Goal: Task Accomplishment & Management: Complete application form

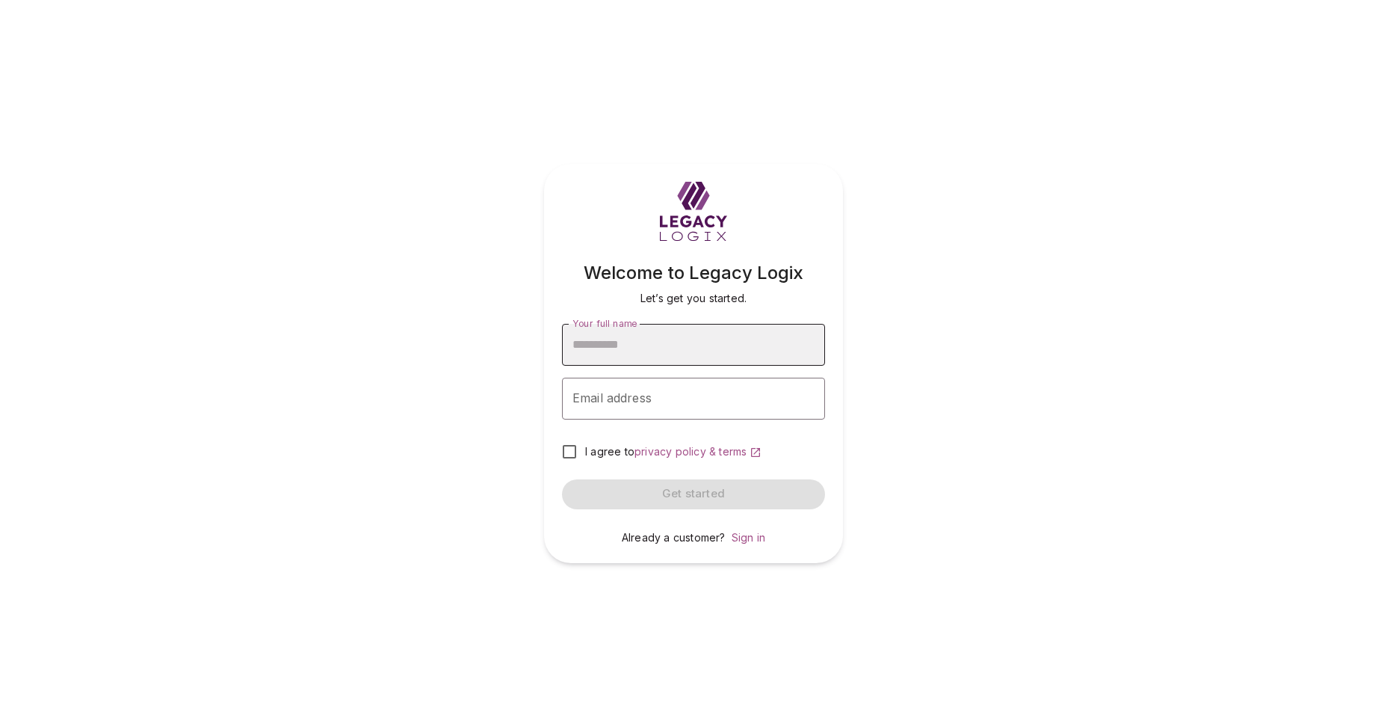
click at [648, 342] on input "Your full name" at bounding box center [693, 345] width 263 height 42
type input "**********"
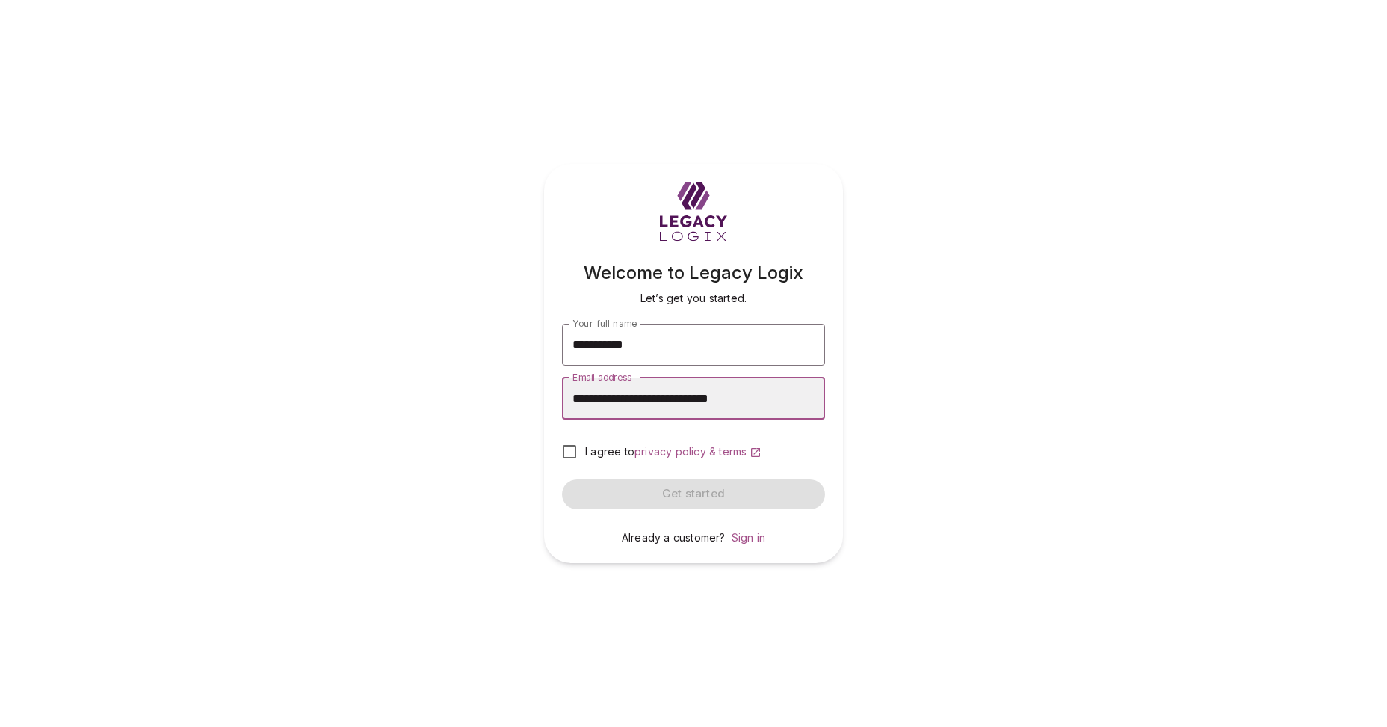
type input "**********"
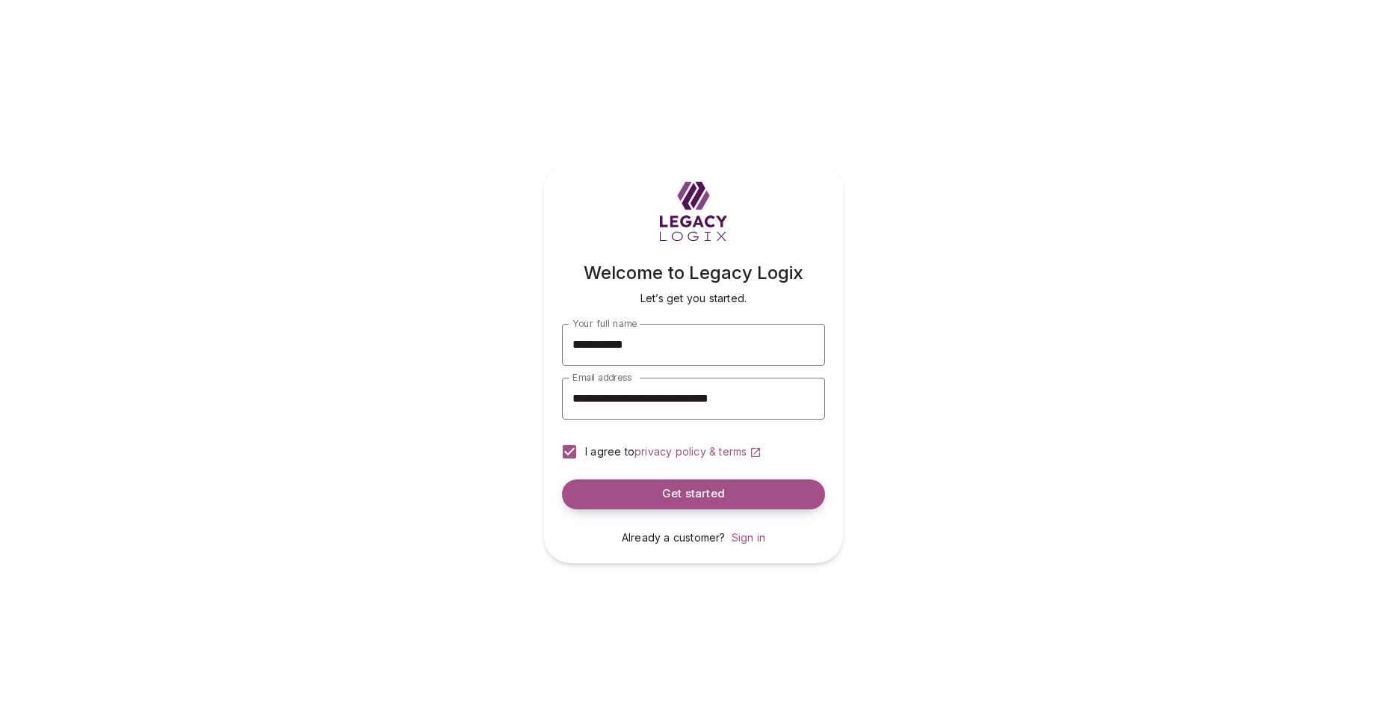
click at [668, 492] on span "Get started" at bounding box center [693, 494] width 63 height 14
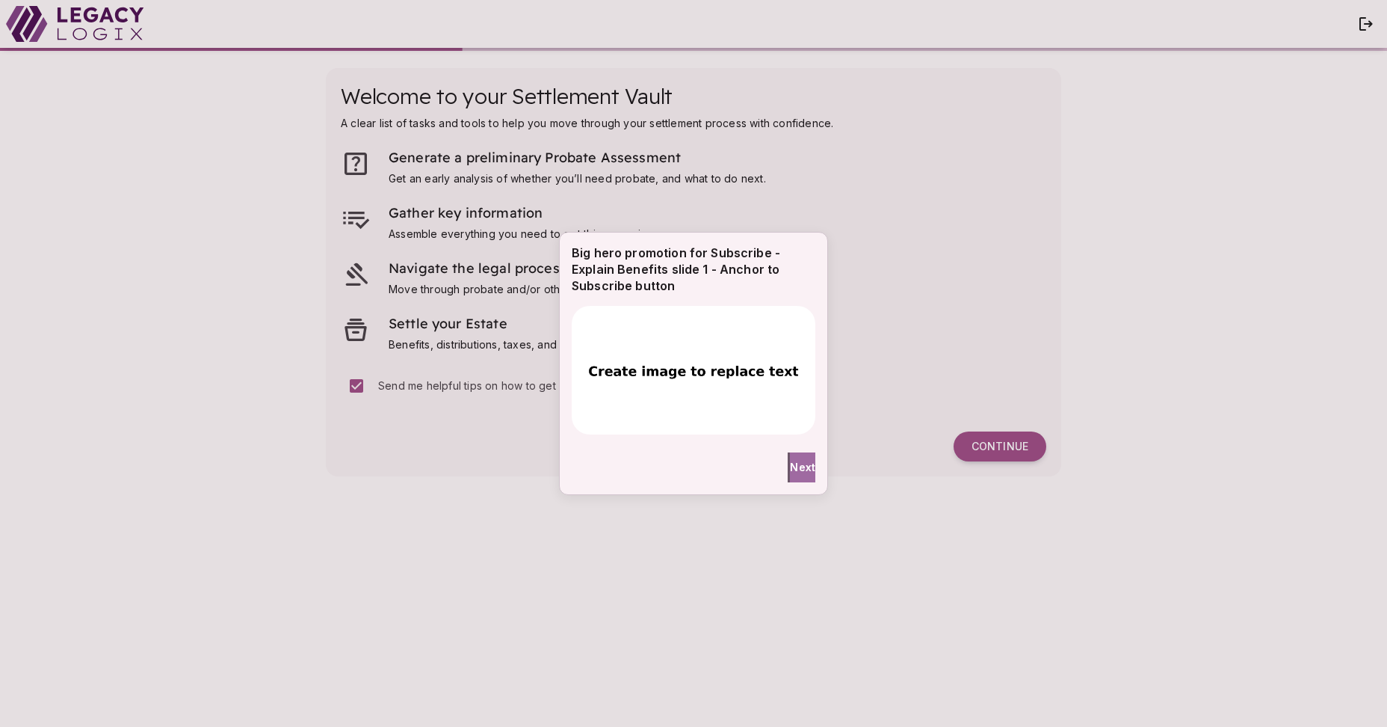
click at [801, 468] on span "Next" at bounding box center [802, 467] width 25 height 16
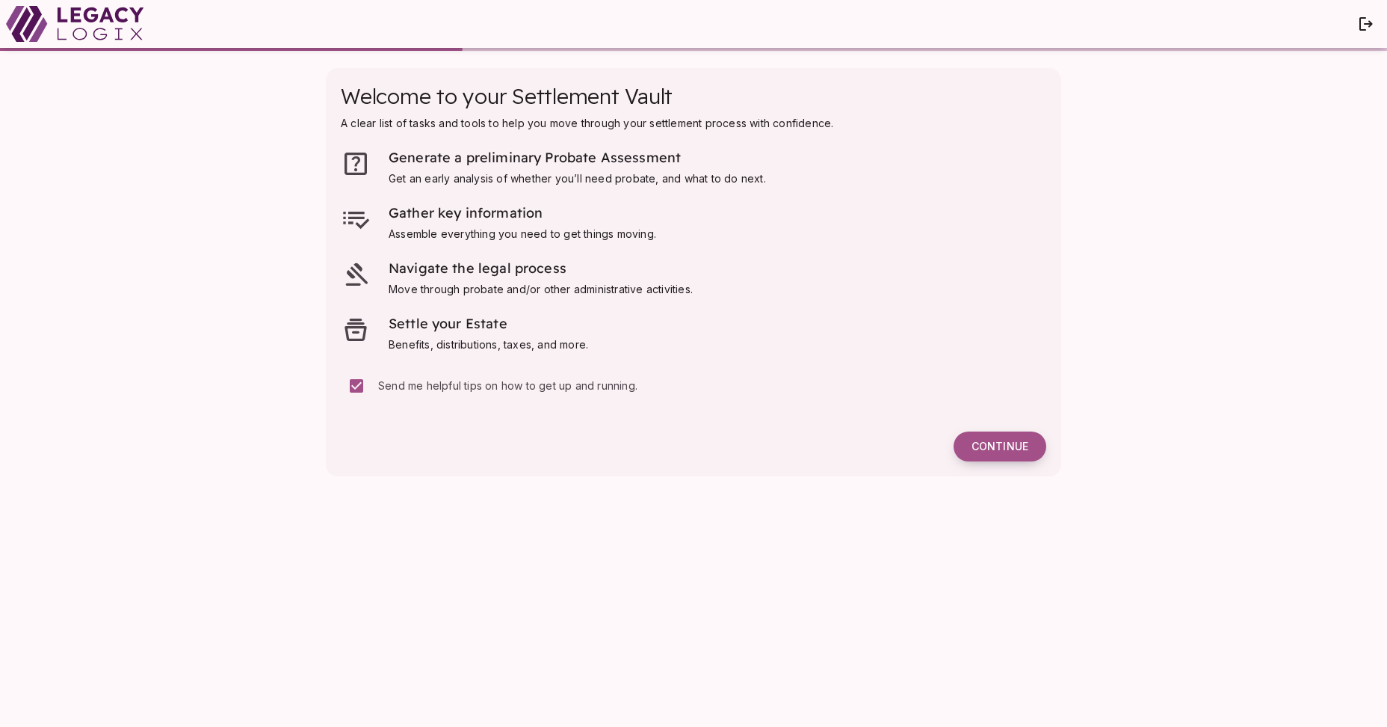
click at [993, 447] on span "Continue" at bounding box center [1000, 446] width 57 height 13
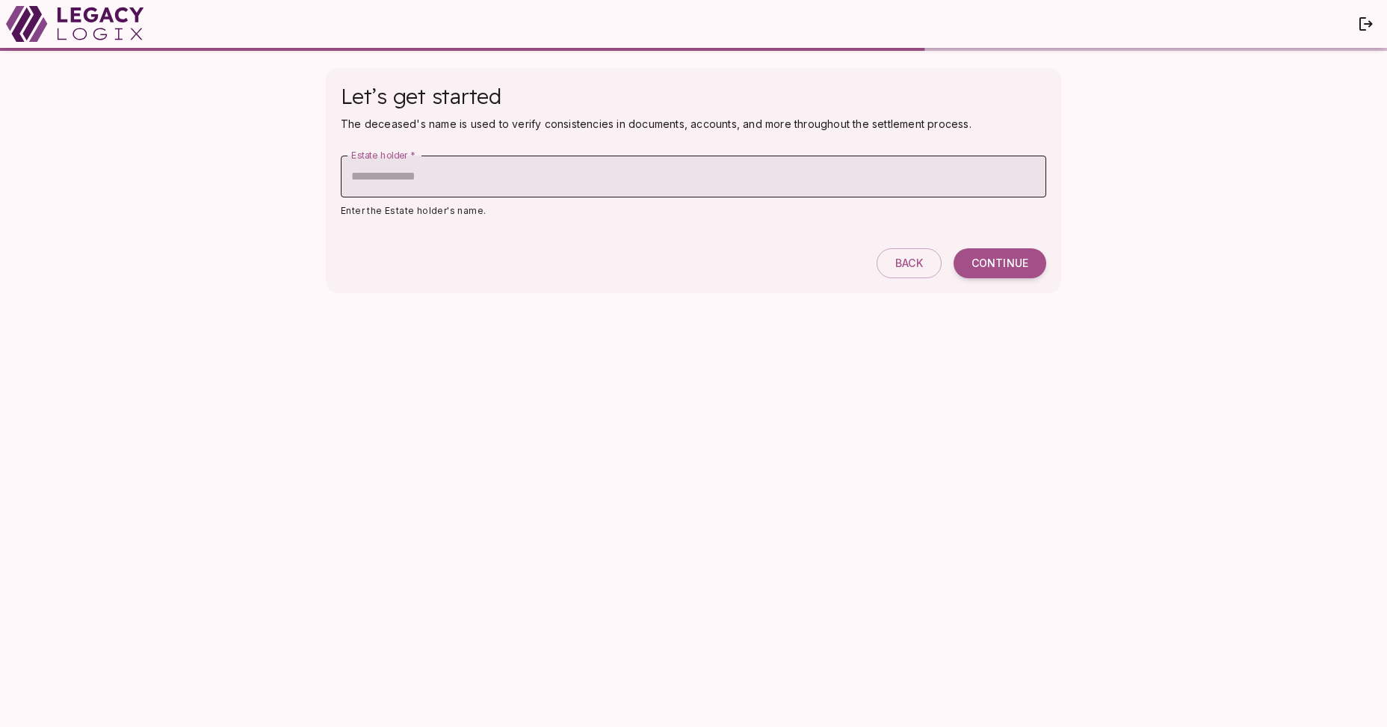
click at [582, 181] on input "Estate holder   *" at bounding box center [694, 176] width 706 height 42
type input "**********"
click at [996, 263] on span "Continue" at bounding box center [1000, 262] width 57 height 13
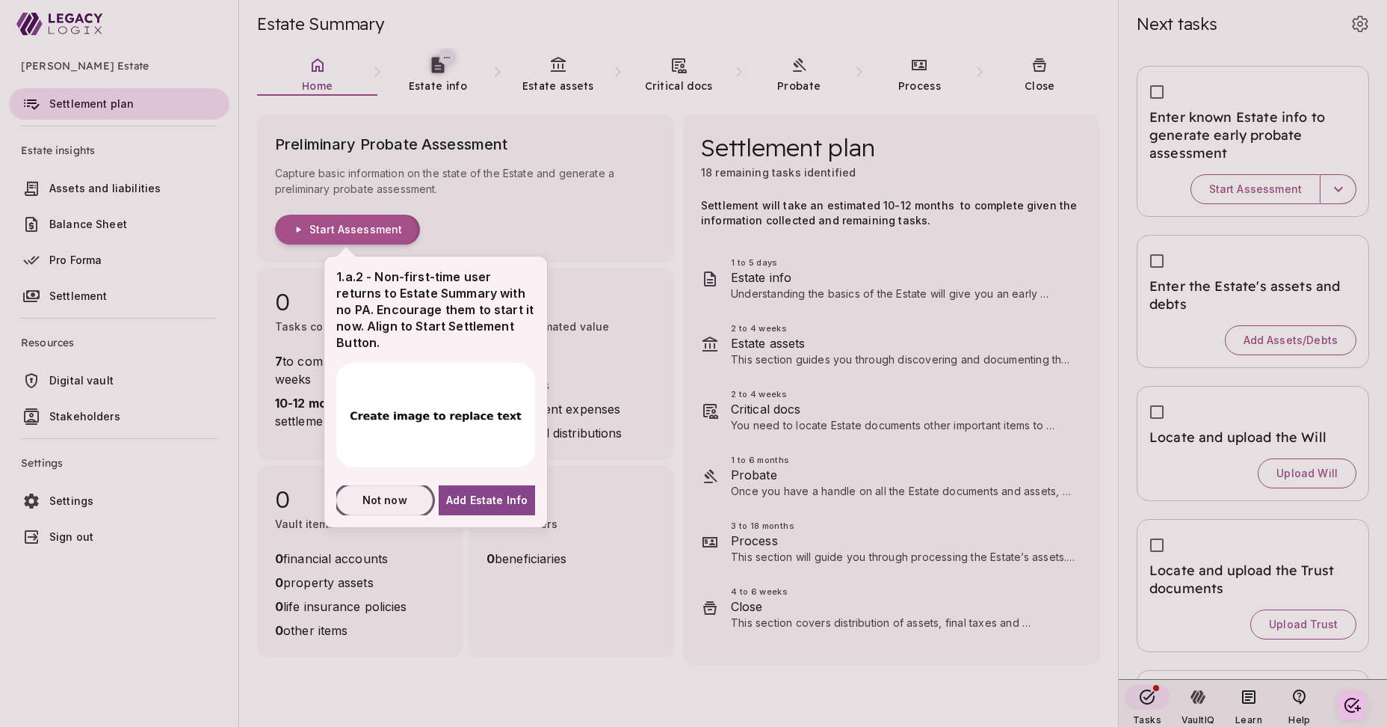
click at [400, 499] on span "Not now" at bounding box center [385, 500] width 45 height 16
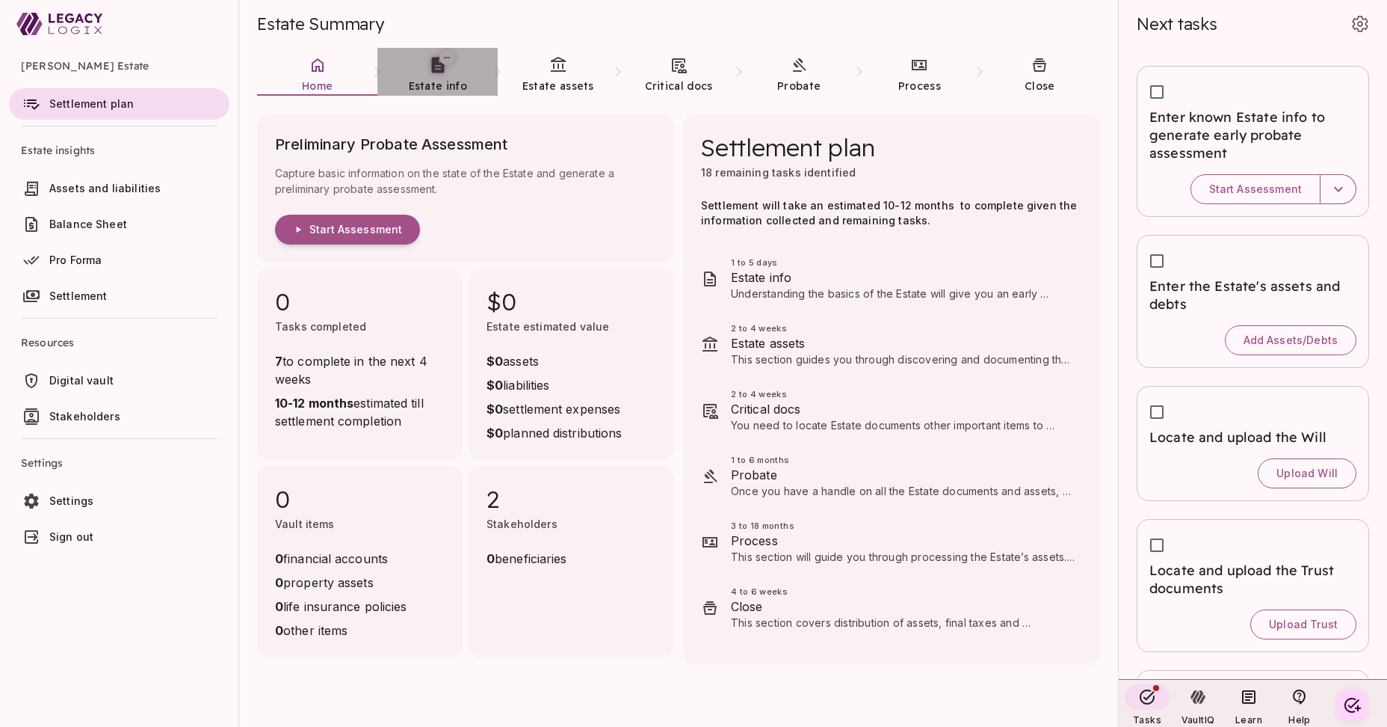
click at [432, 81] on span "Estate info" at bounding box center [438, 85] width 58 height 13
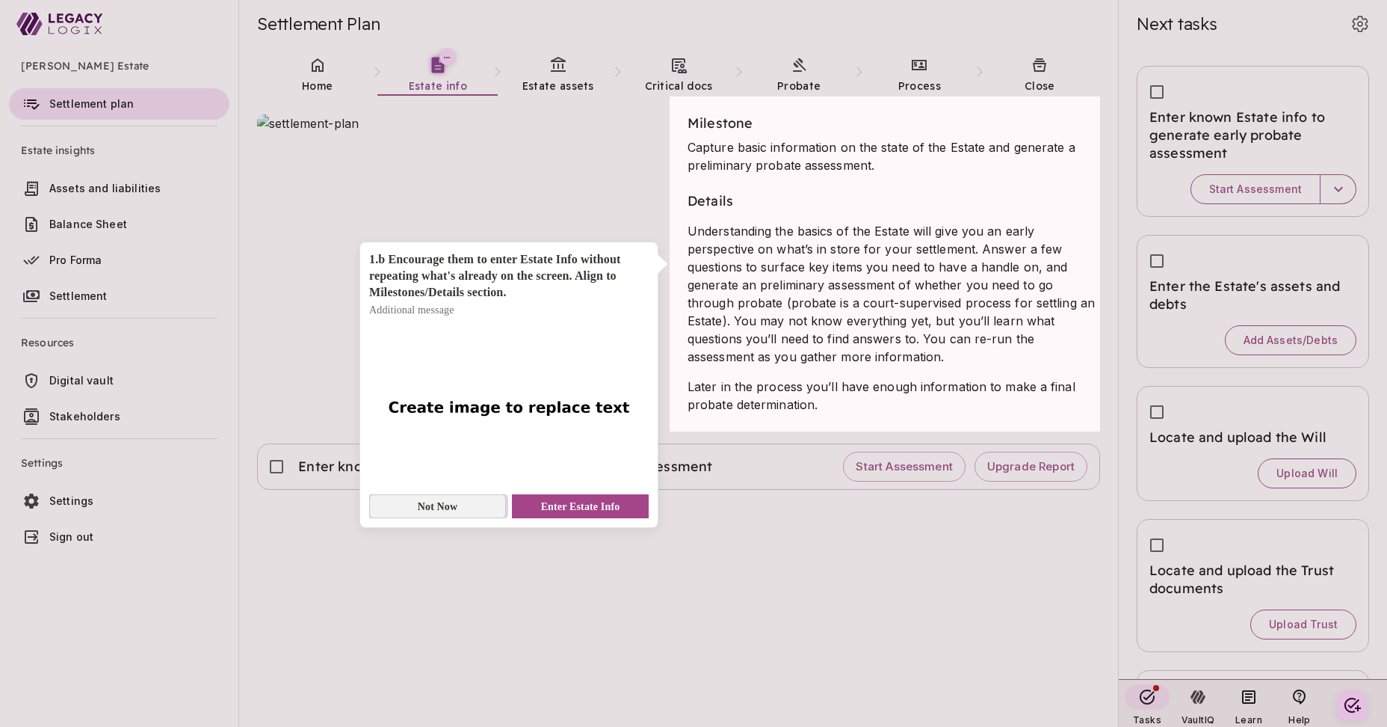
click at [455, 504] on span "Not Now" at bounding box center [438, 507] width 40 height 16
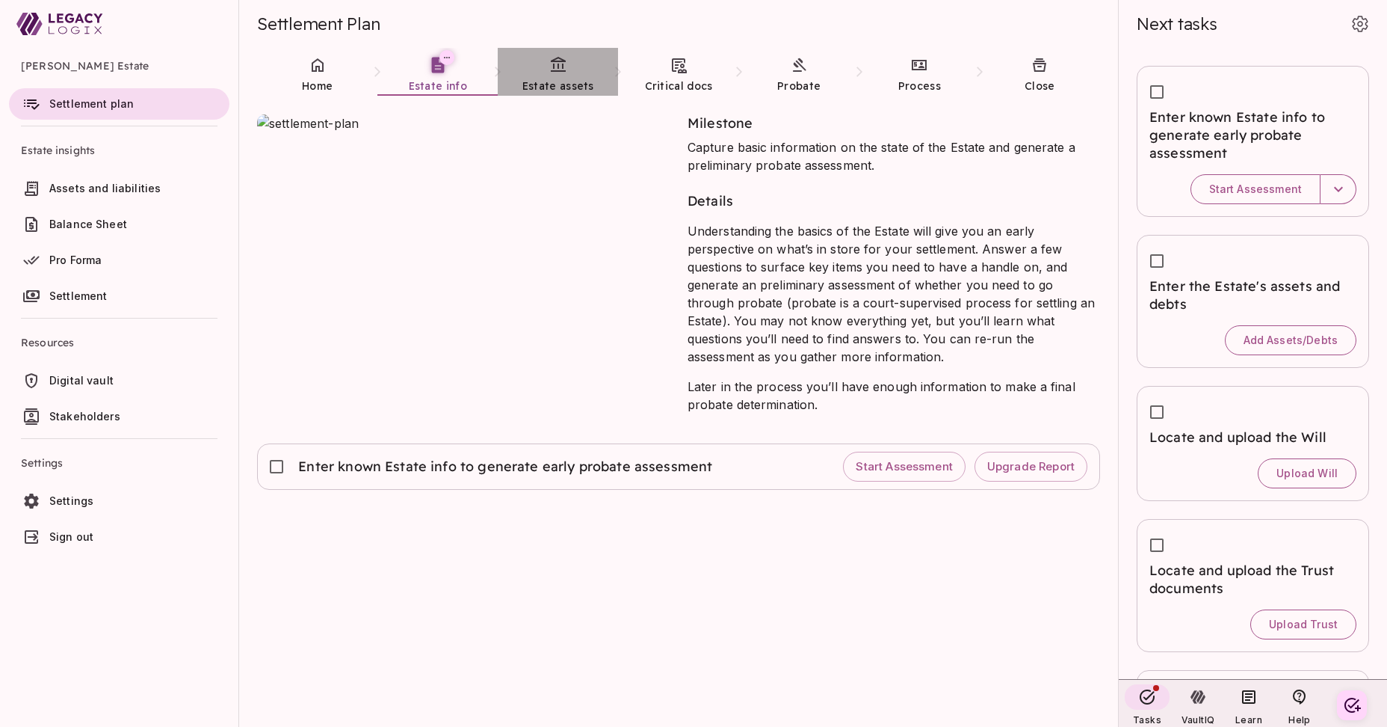
click at [561, 78] on span "Estate assets" at bounding box center [559, 85] width 72 height 15
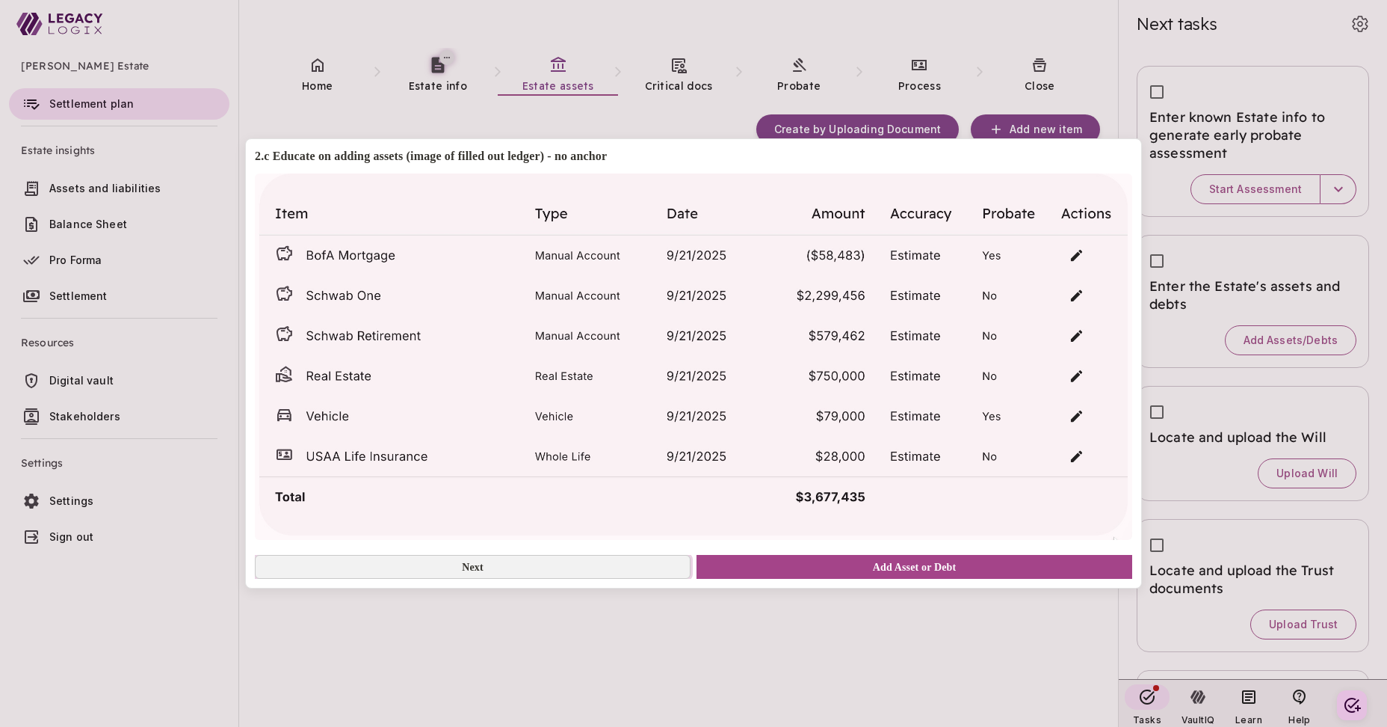
click at [533, 570] on button "Next" at bounding box center [473, 567] width 436 height 24
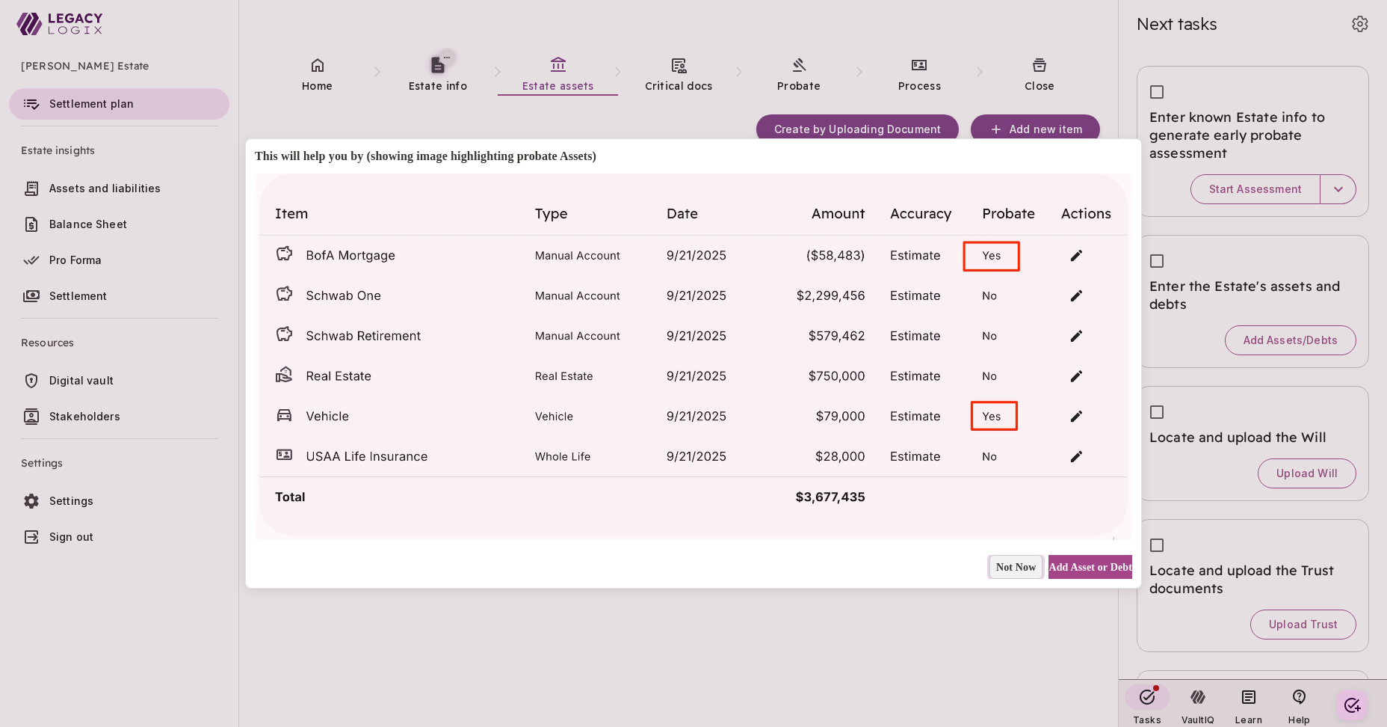
click at [996, 567] on span "Not Now" at bounding box center [1016, 567] width 40 height 16
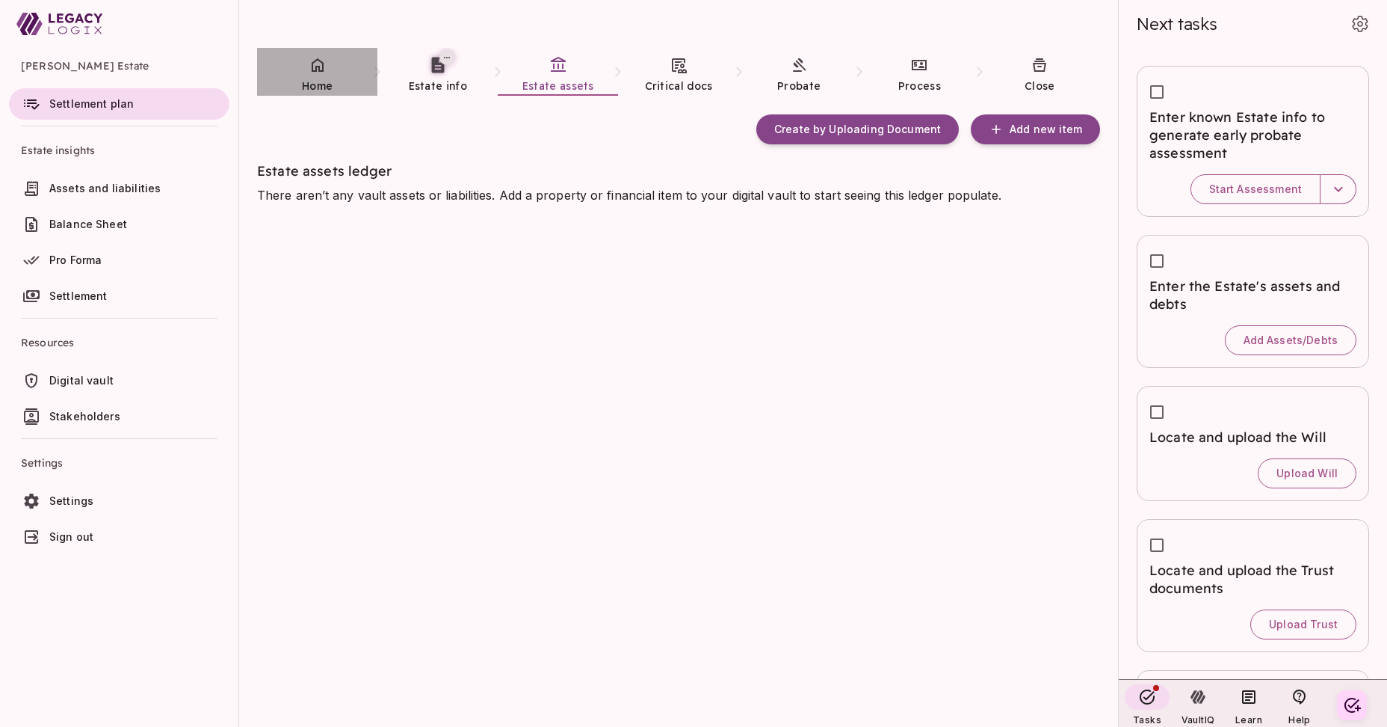
click at [312, 79] on span "Home" at bounding box center [317, 85] width 31 height 13
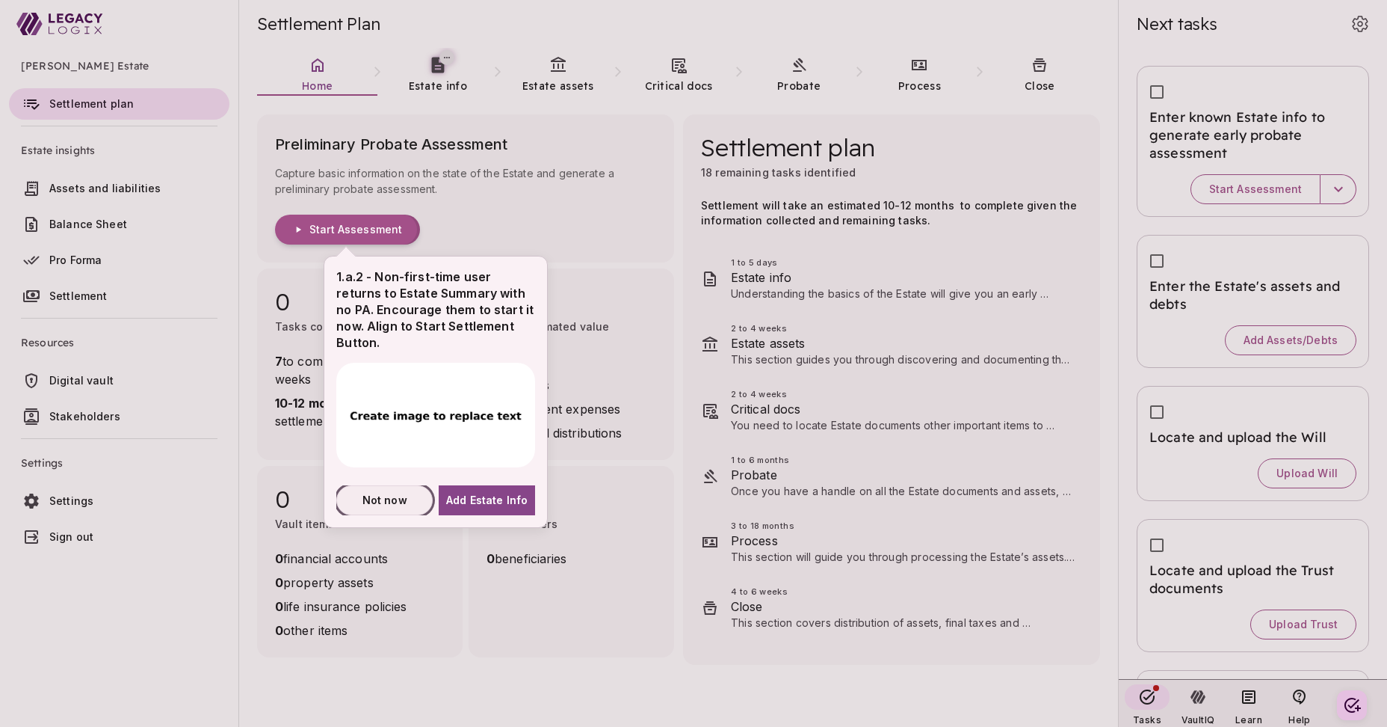
click at [395, 499] on span "Not now" at bounding box center [385, 500] width 45 height 16
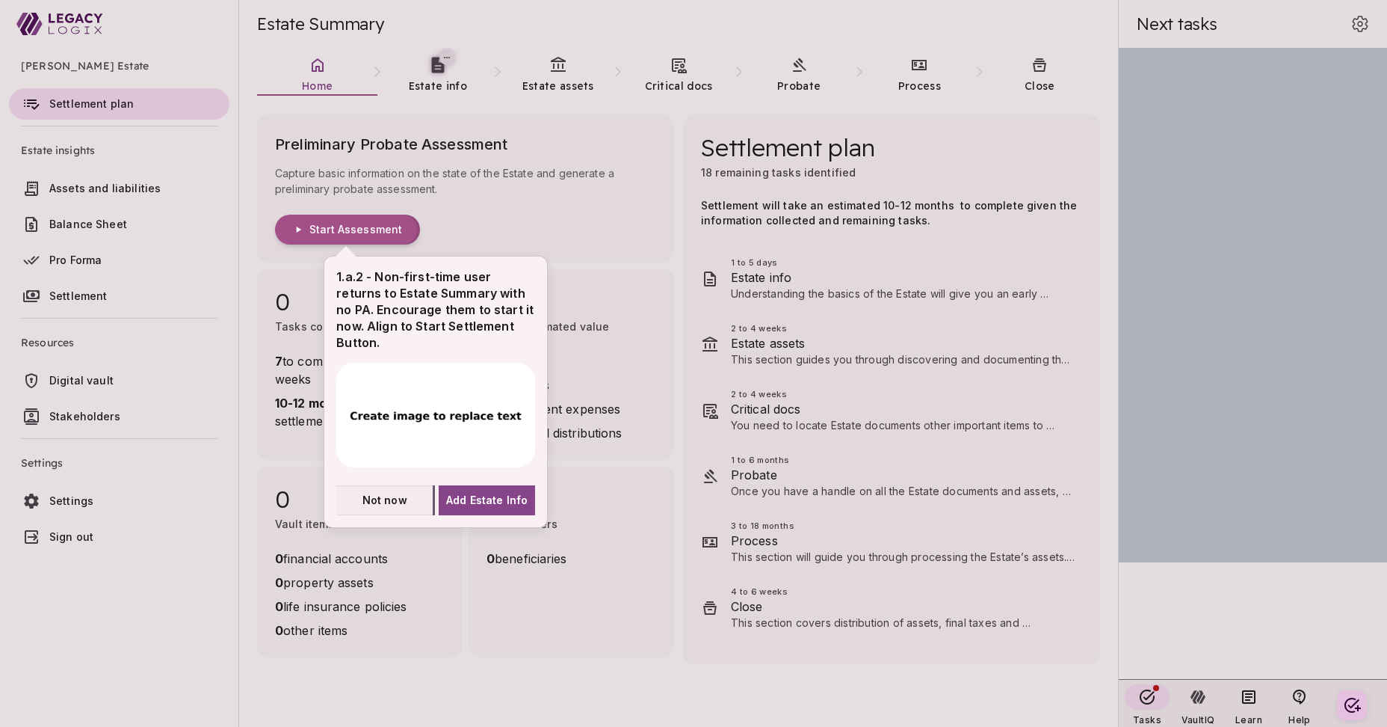
click at [392, 501] on span "Not now" at bounding box center [385, 500] width 45 height 16
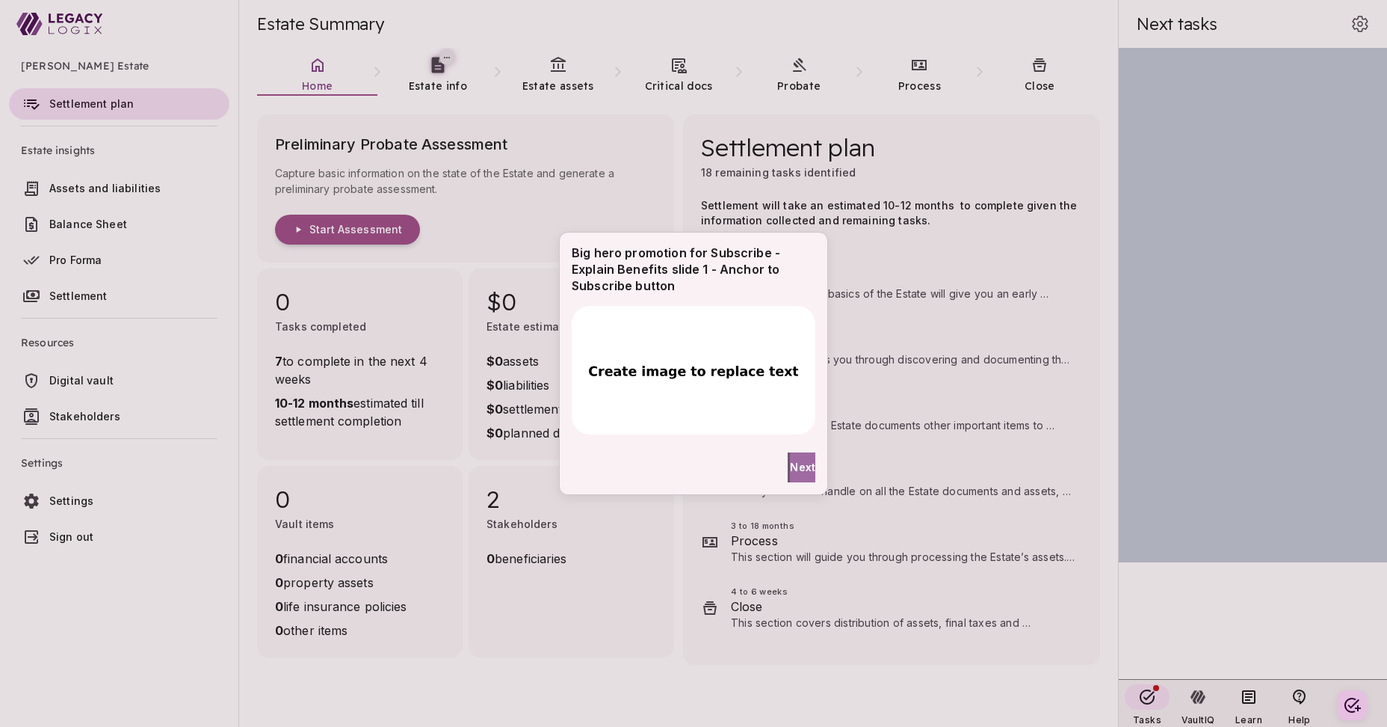
click at [790, 465] on span "Next" at bounding box center [802, 467] width 25 height 16
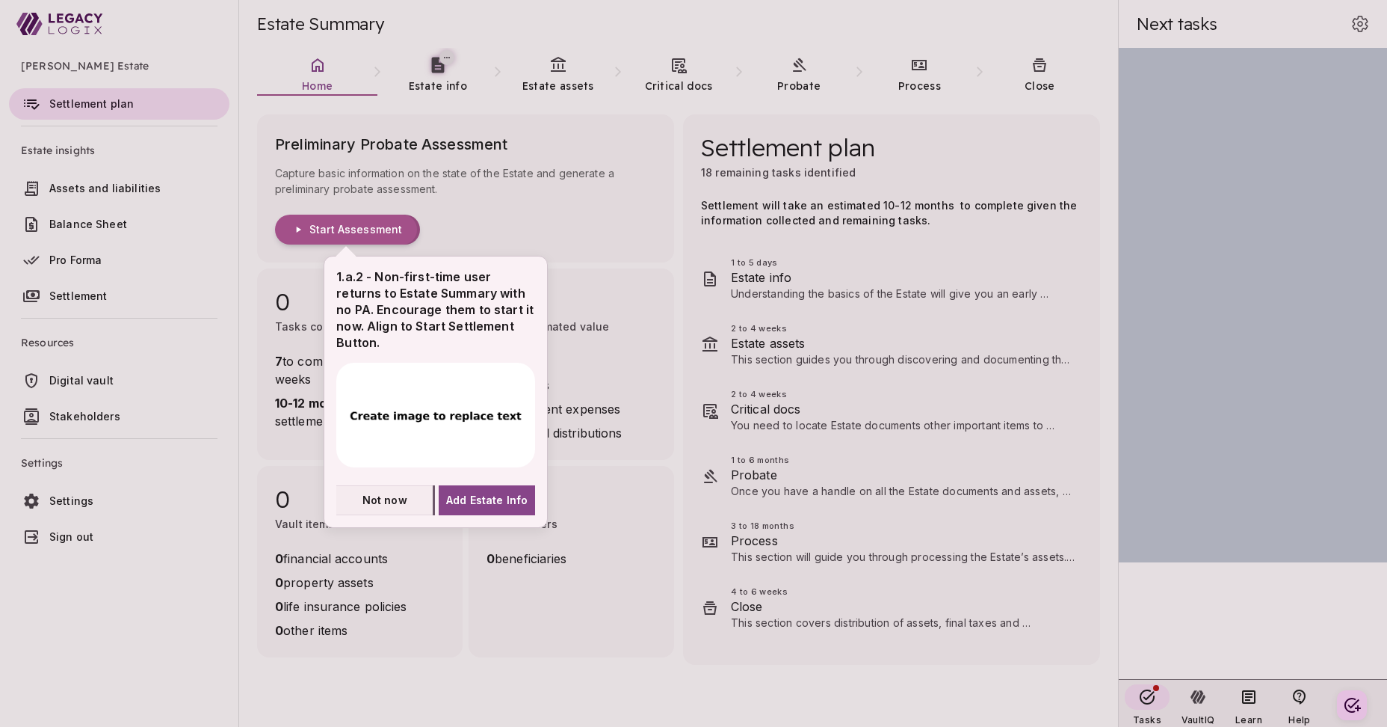
click at [398, 496] on span "Not now" at bounding box center [385, 500] width 45 height 16
click at [391, 500] on span "Not now" at bounding box center [385, 500] width 45 height 16
click at [386, 500] on span "Not now" at bounding box center [385, 500] width 45 height 16
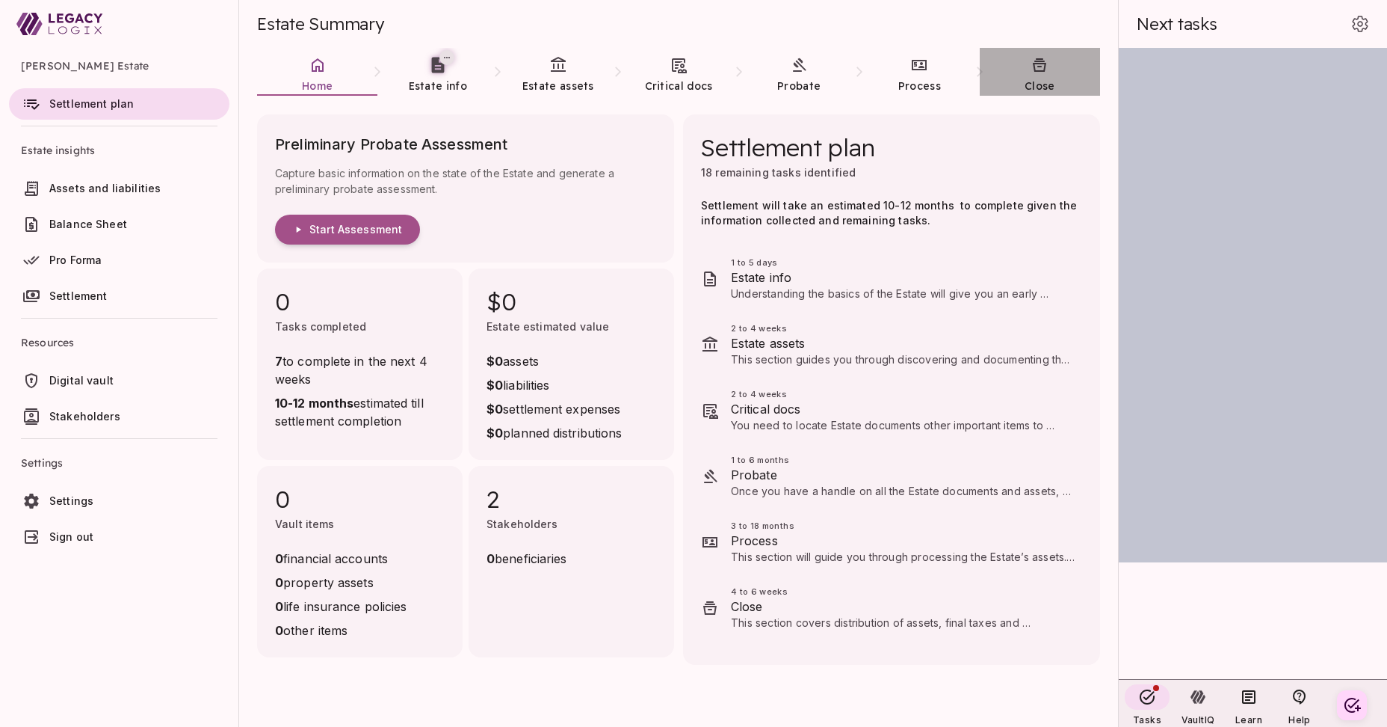
click at [1042, 75] on link "Close" at bounding box center [1040, 75] width 120 height 54
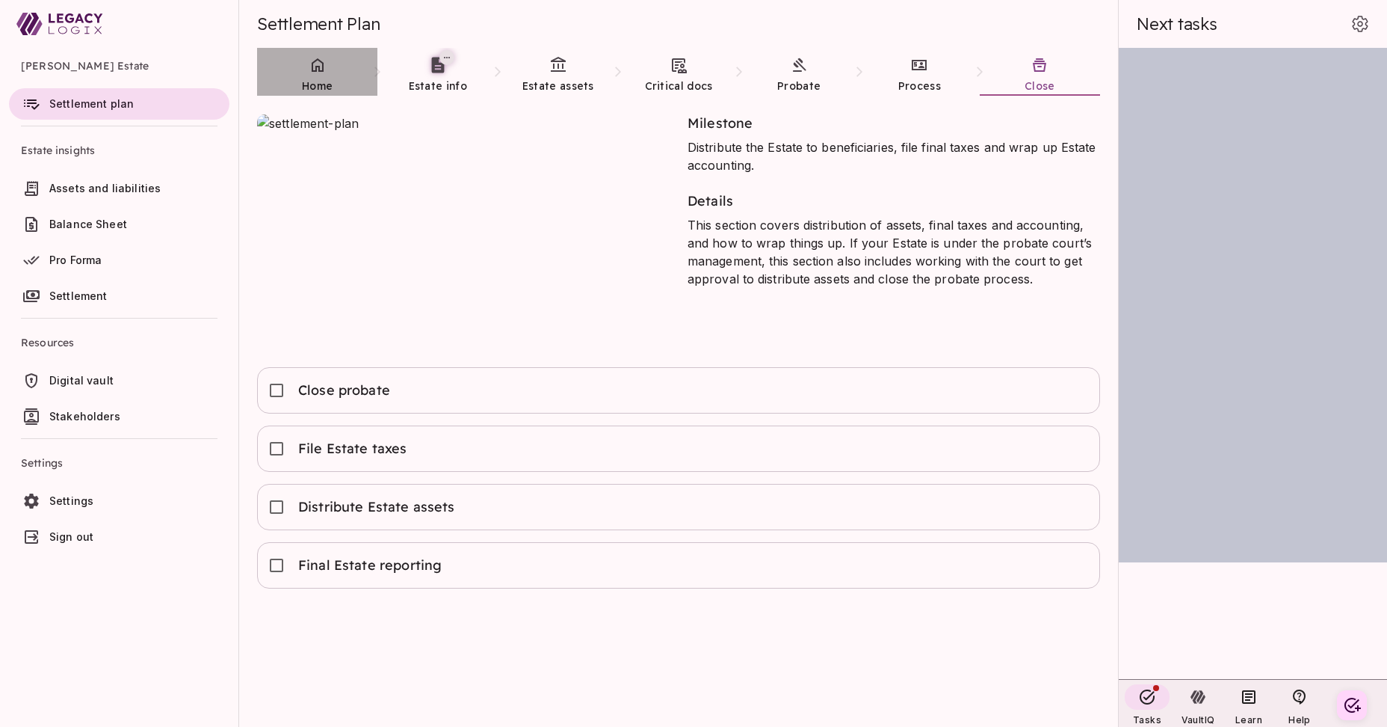
click at [312, 67] on icon at bounding box center [318, 64] width 12 height 13
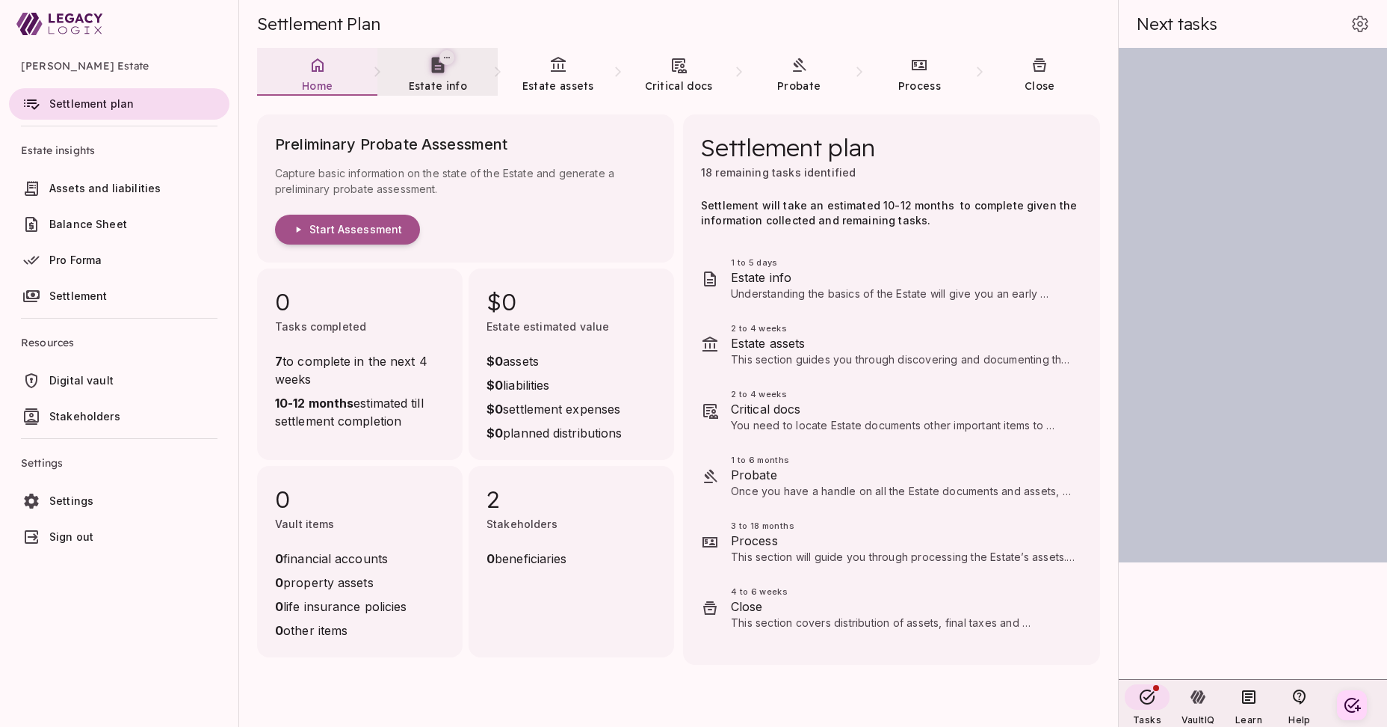
click at [438, 80] on span "Estate info" at bounding box center [438, 85] width 58 height 13
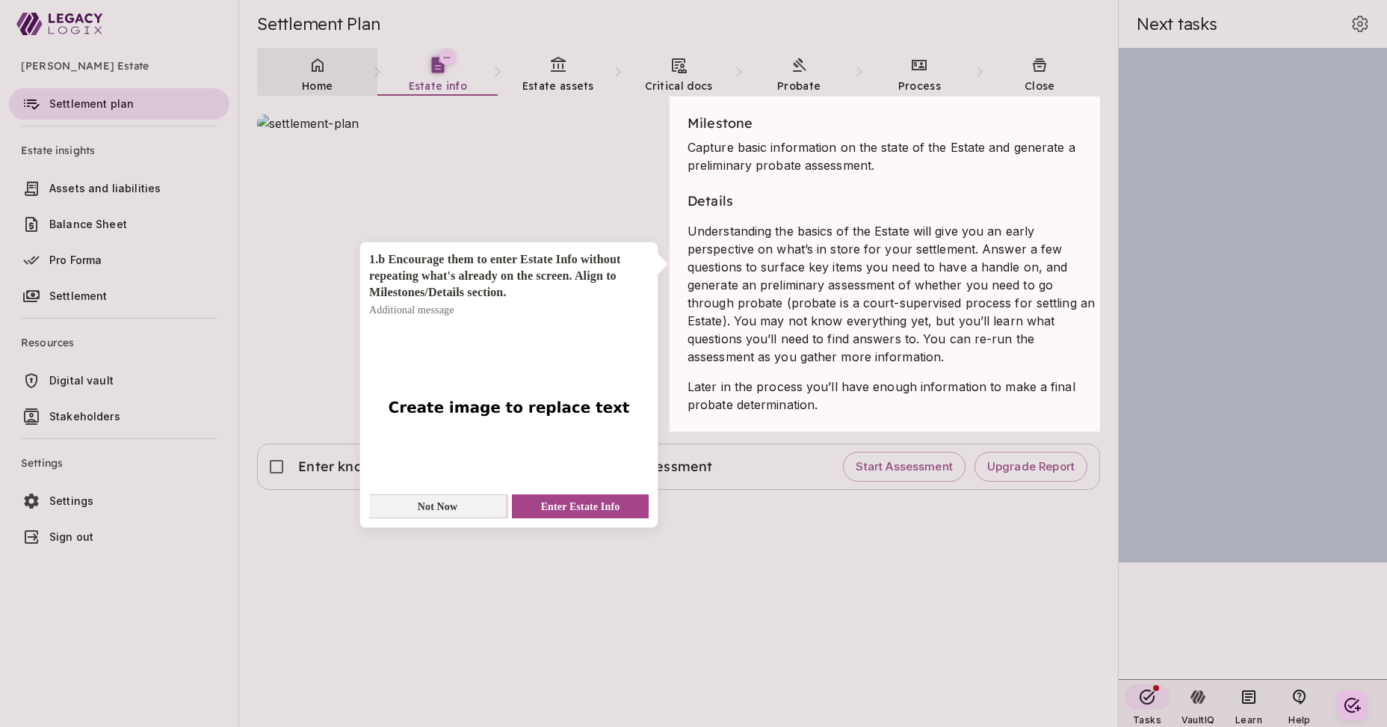
click at [460, 505] on button "Not Now" at bounding box center [437, 506] width 137 height 24
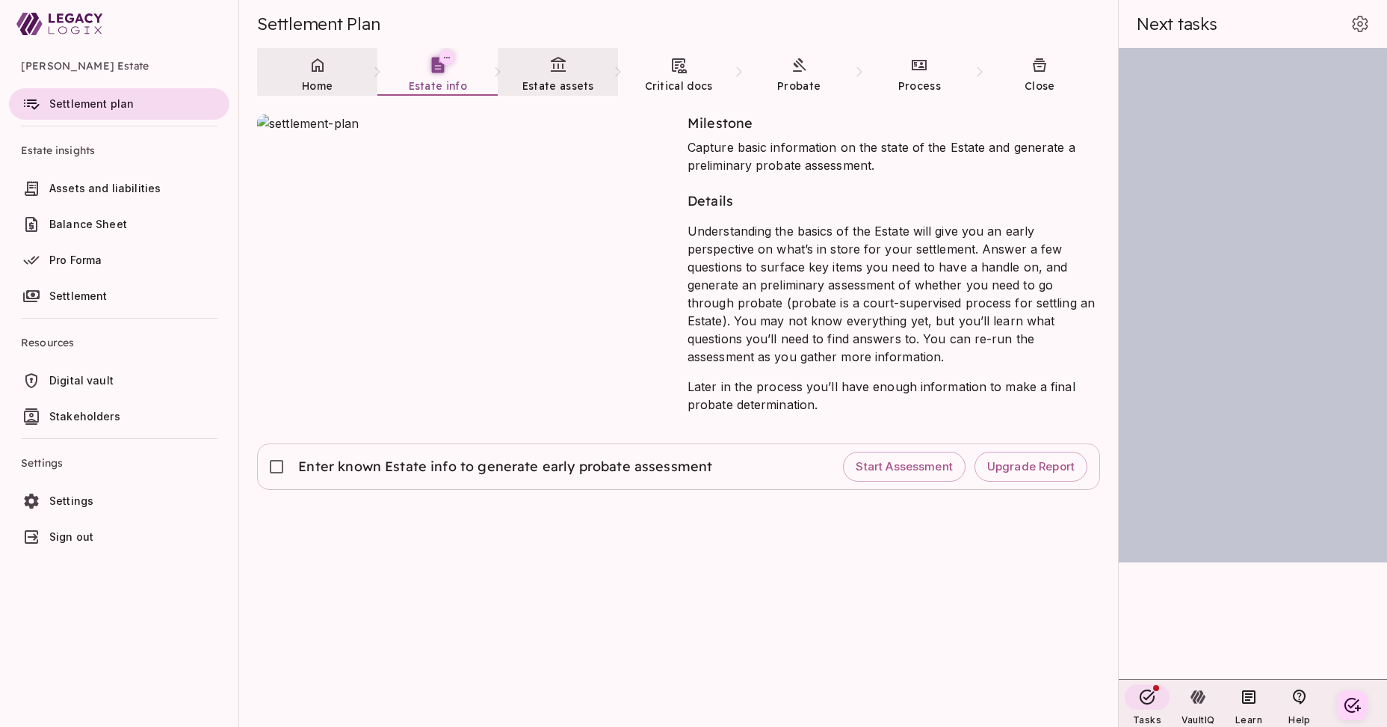
click at [558, 73] on icon at bounding box center [558, 65] width 18 height 18
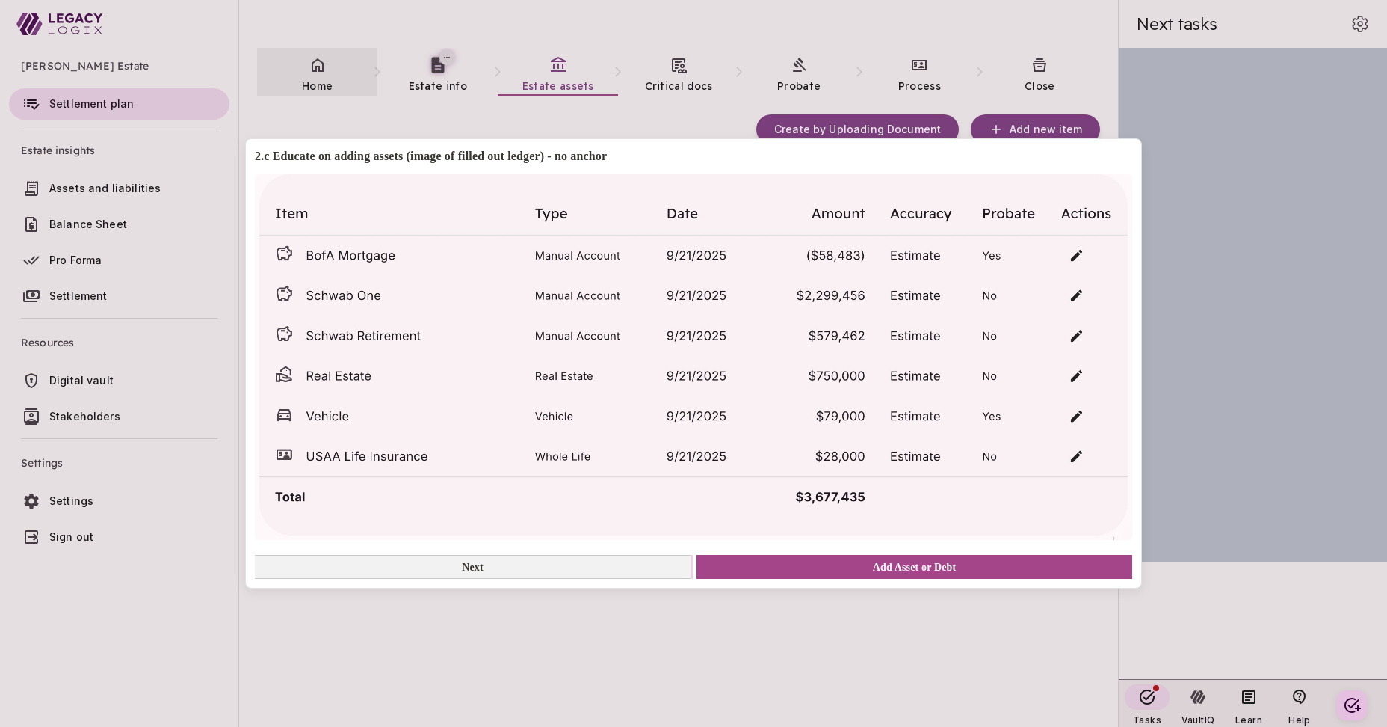
click at [571, 568] on button "Next" at bounding box center [473, 567] width 436 height 24
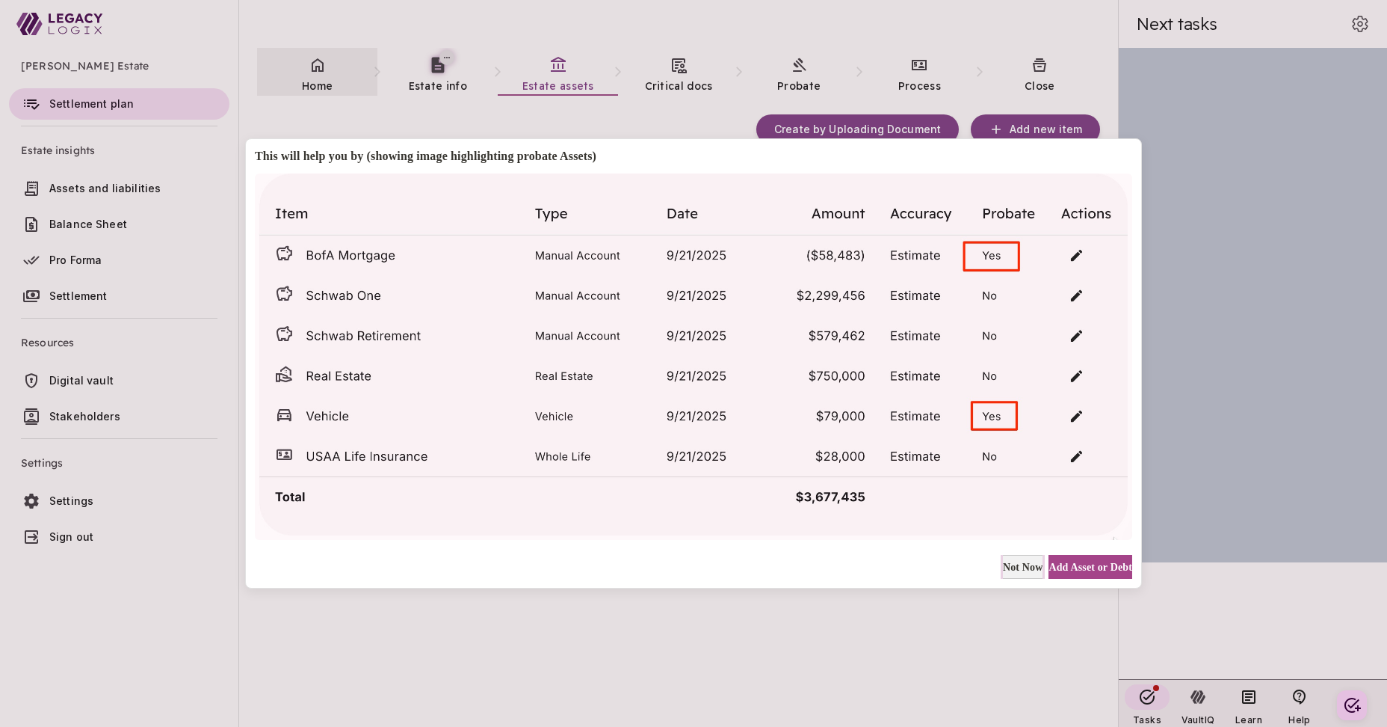
click at [1003, 567] on span "Not Now" at bounding box center [1023, 567] width 40 height 16
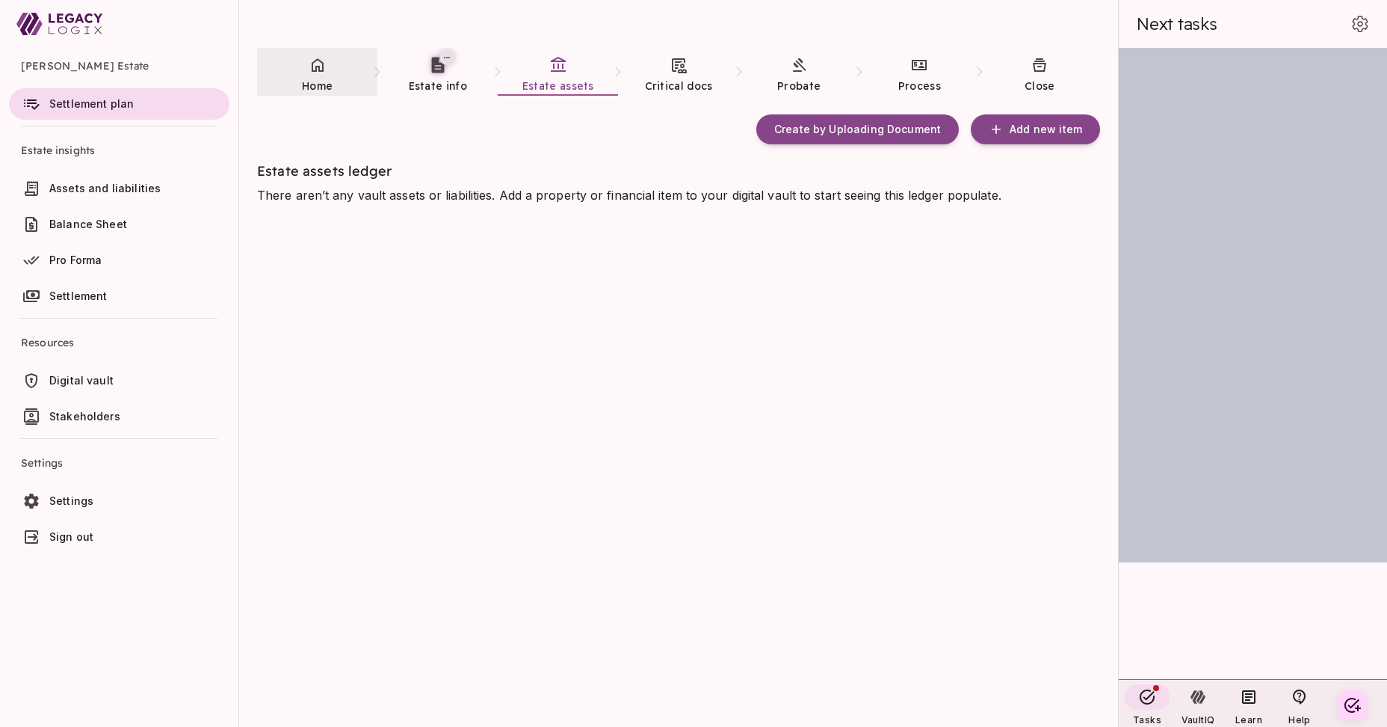
click at [318, 76] on link "Home" at bounding box center [317, 75] width 120 height 54
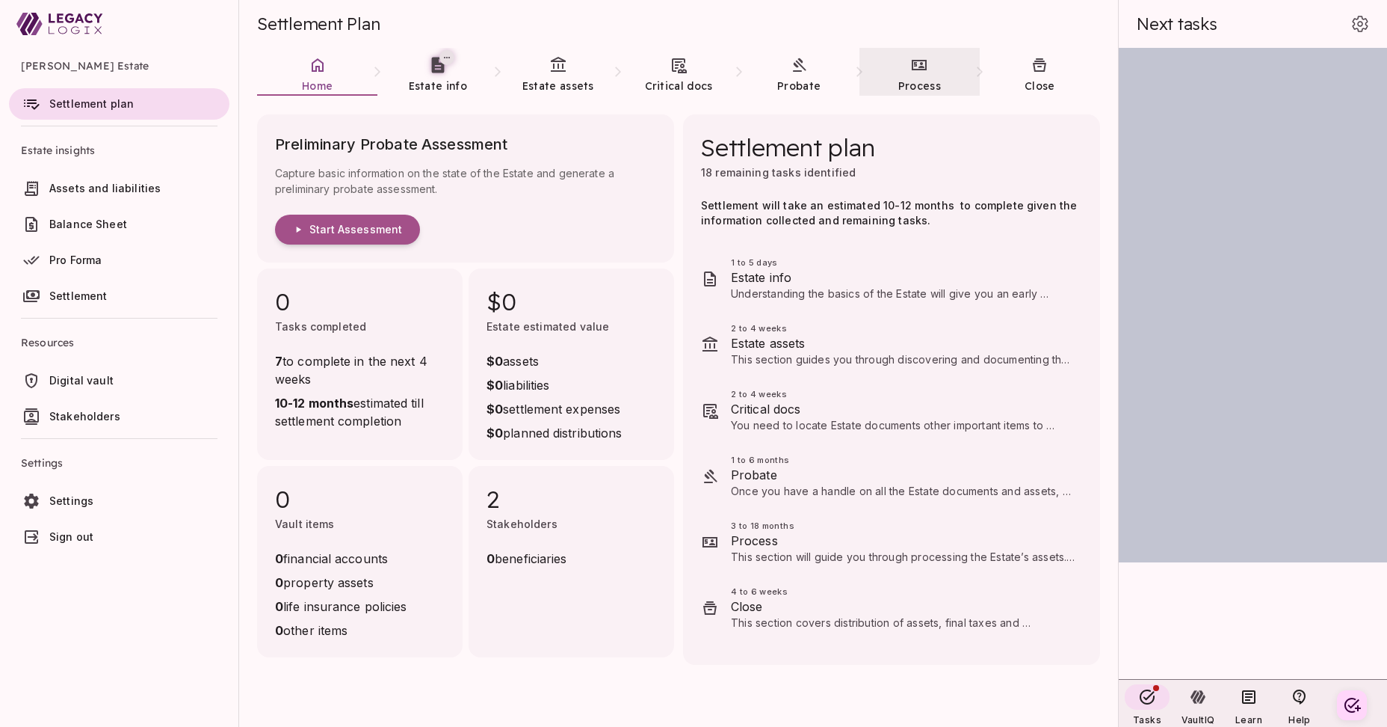
click at [926, 72] on icon at bounding box center [920, 65] width 18 height 18
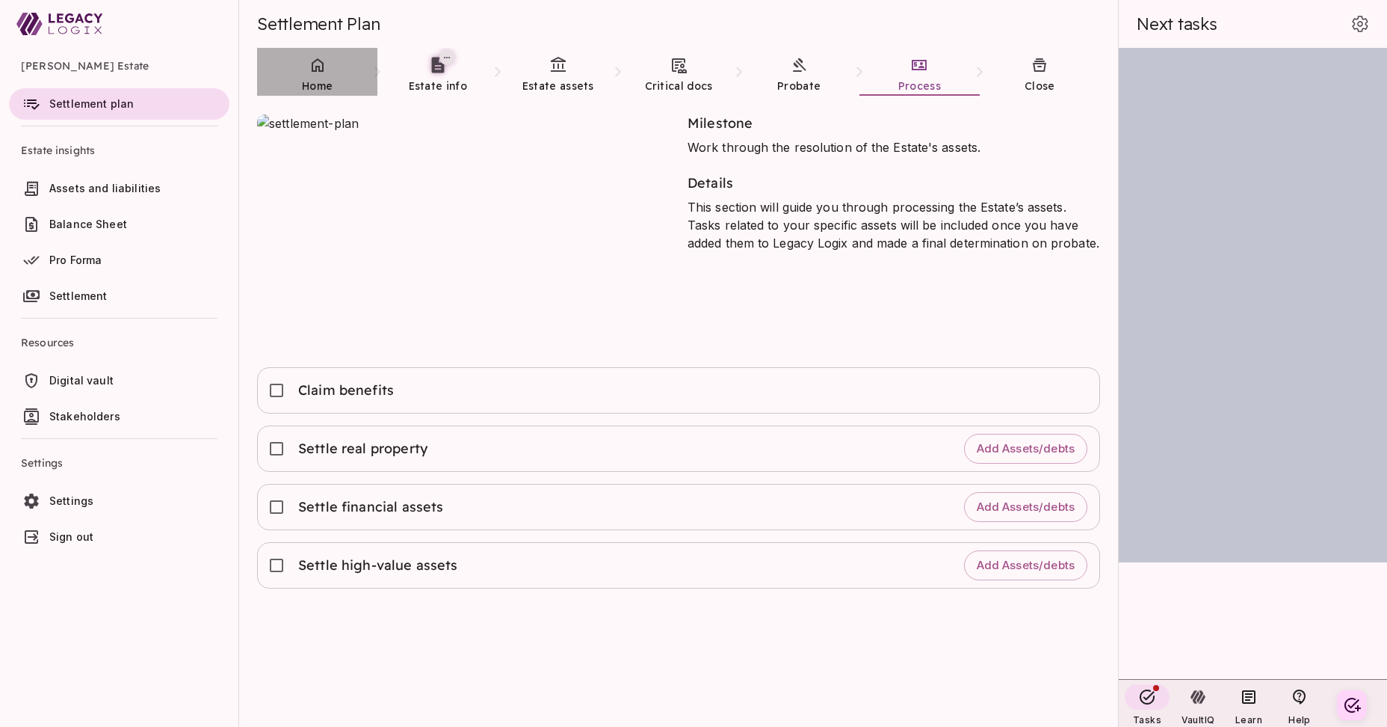
click at [321, 70] on icon at bounding box center [318, 65] width 18 height 18
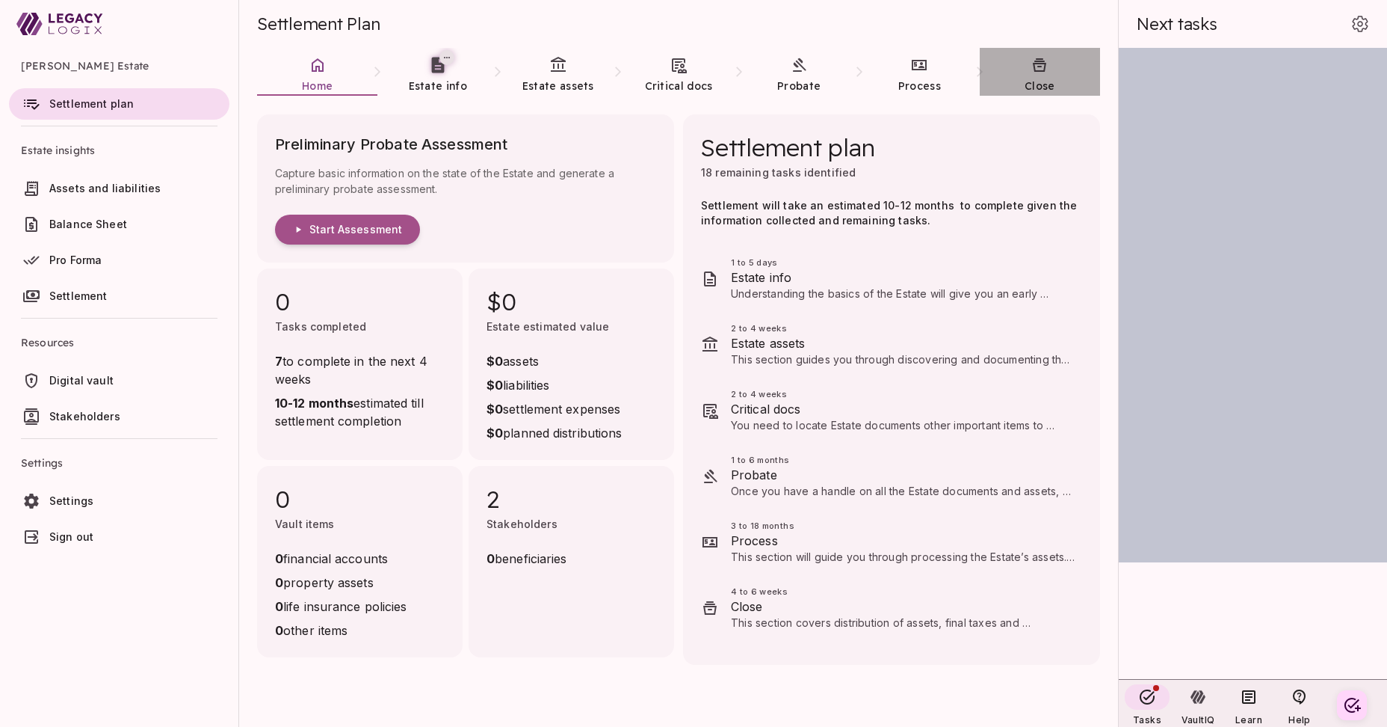
click at [1047, 73] on icon at bounding box center [1040, 65] width 18 height 18
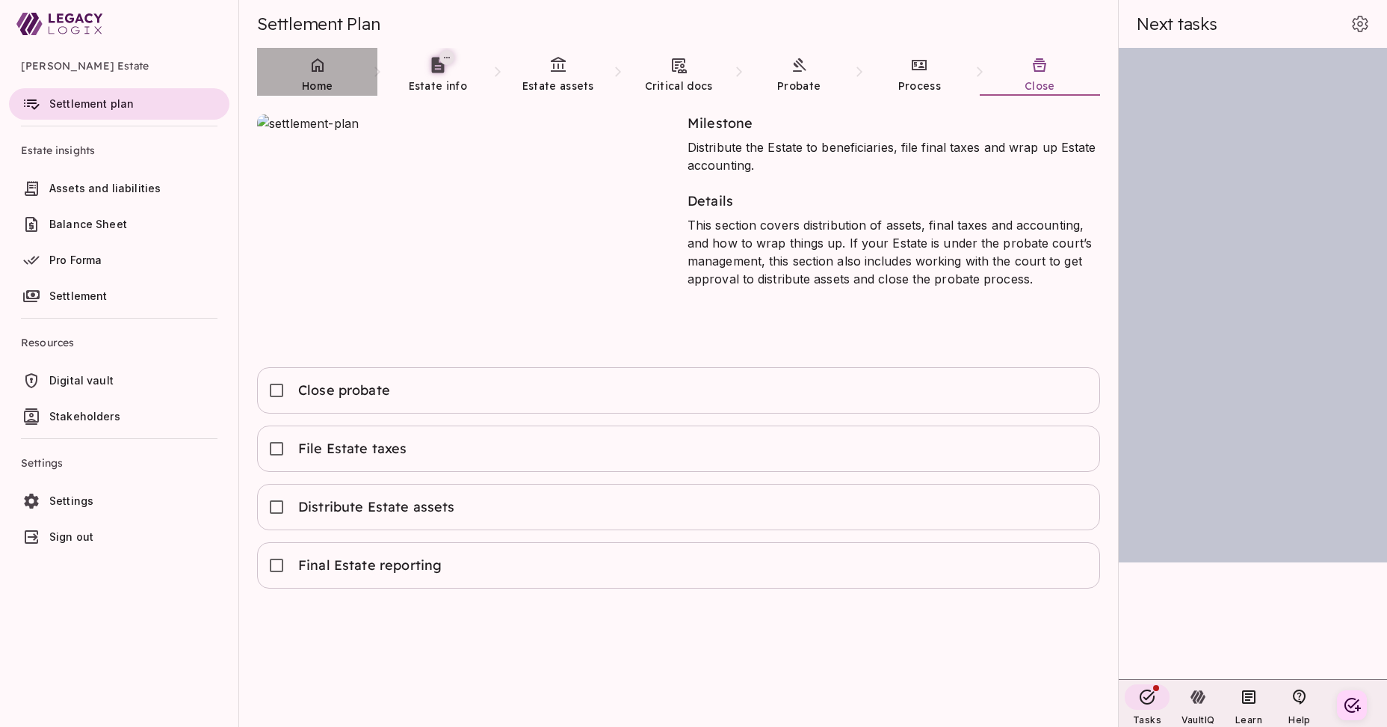
click at [322, 73] on icon at bounding box center [318, 65] width 18 height 18
